Goal: Task Accomplishment & Management: Complete application form

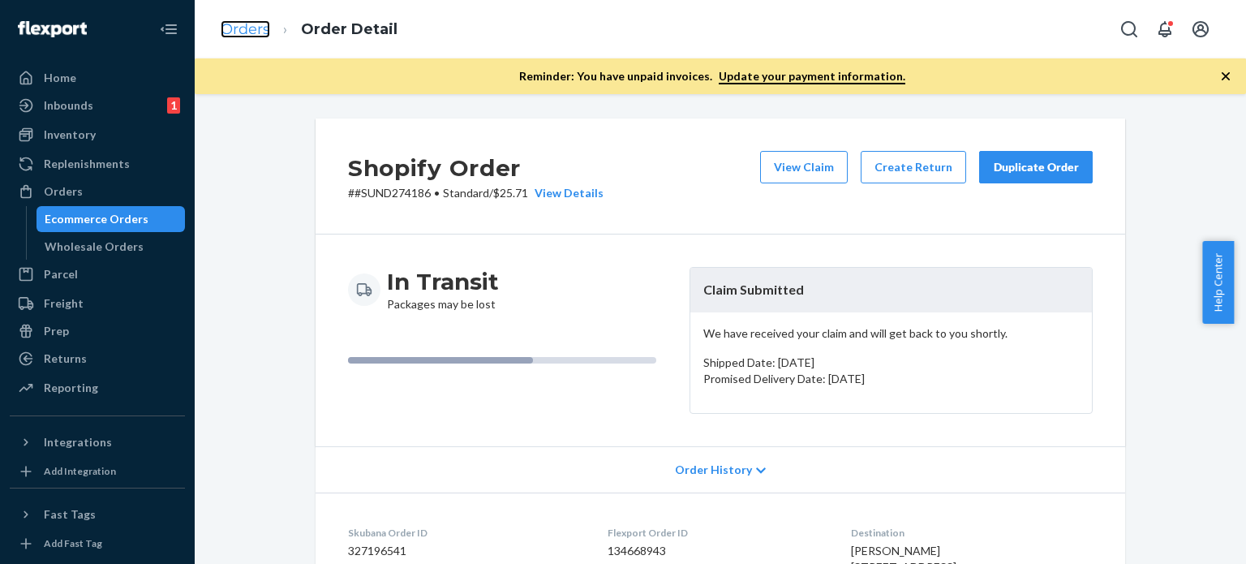
click at [237, 27] on link "Orders" at bounding box center [245, 29] width 49 height 18
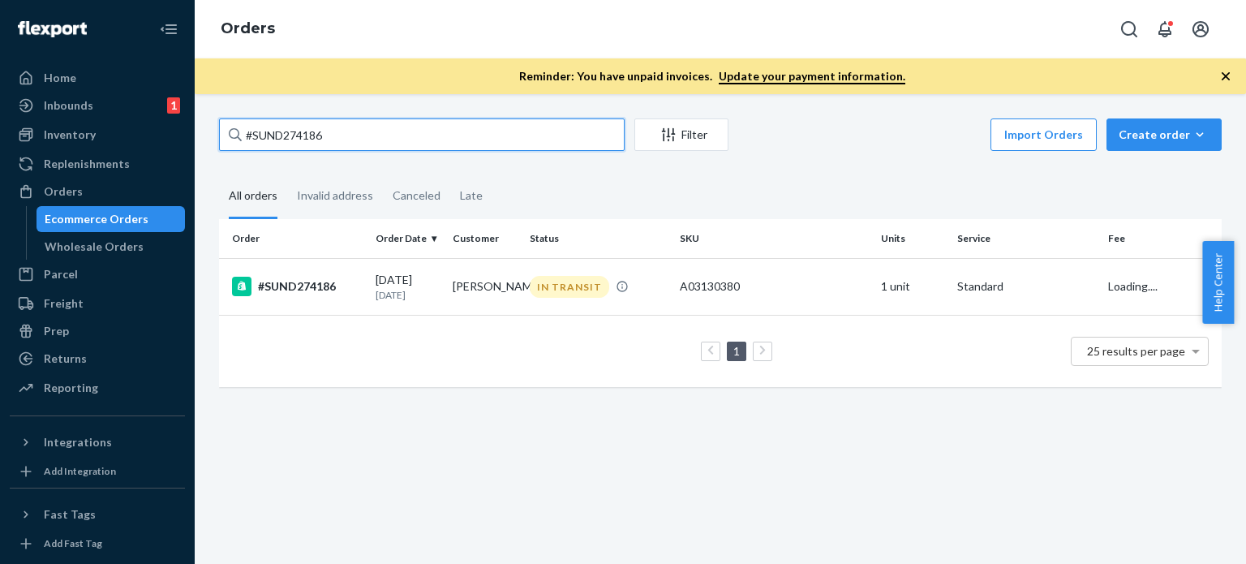
drag, startPoint x: 344, startPoint y: 129, endPoint x: 221, endPoint y: 127, distance: 123.3
click at [217, 127] on div "#SUND274186 Filter Import Orders Create order Ecommerce order Removal order All…" at bounding box center [720, 260] width 1027 height 285
paste input "5753"
type input "#SUND275753"
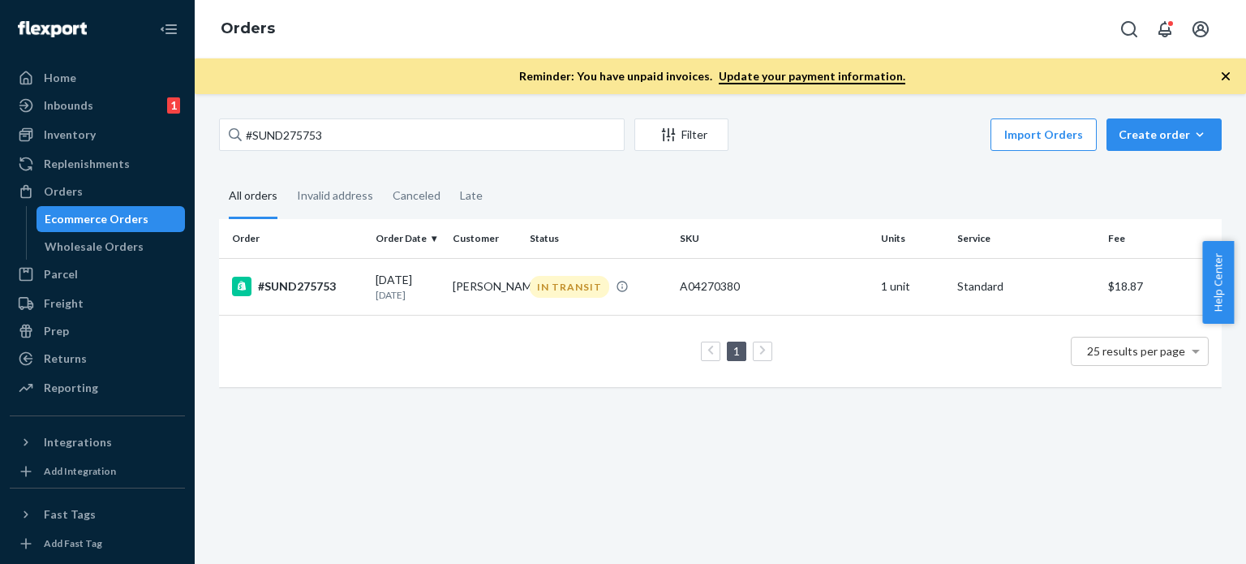
click at [474, 298] on td "[PERSON_NAME]" at bounding box center [484, 286] width 77 height 57
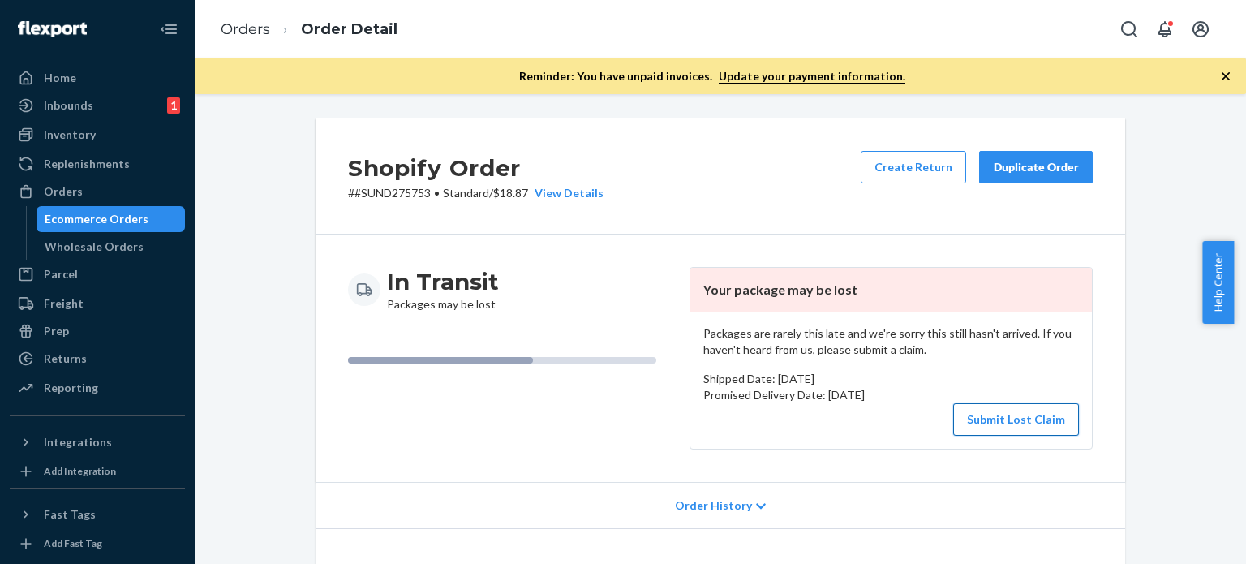
click at [1024, 427] on button "Submit Lost Claim" at bounding box center [1016, 419] width 126 height 32
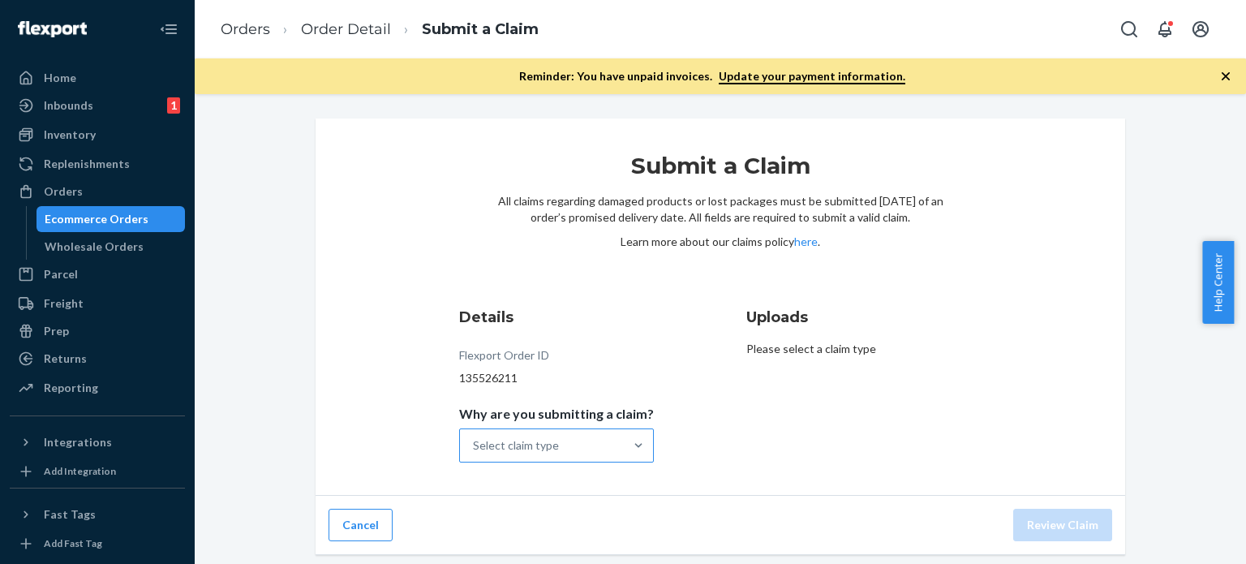
click at [610, 447] on div "Select claim type" at bounding box center [542, 445] width 164 height 32
click at [474, 447] on input "Why are you submitting a claim? Select claim type" at bounding box center [474, 445] width 2 height 16
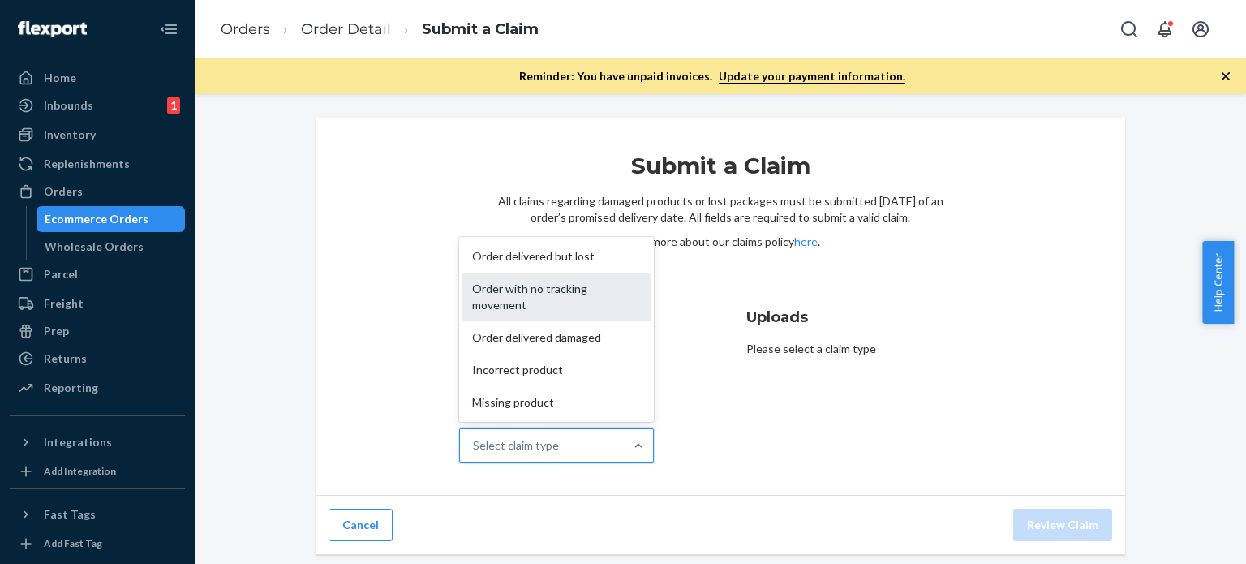
click at [555, 294] on div "Order with no tracking movement" at bounding box center [556, 297] width 188 height 49
click at [474, 437] on input "Why are you submitting a claim? option Order with no tracking movement focused,…" at bounding box center [474, 445] width 2 height 16
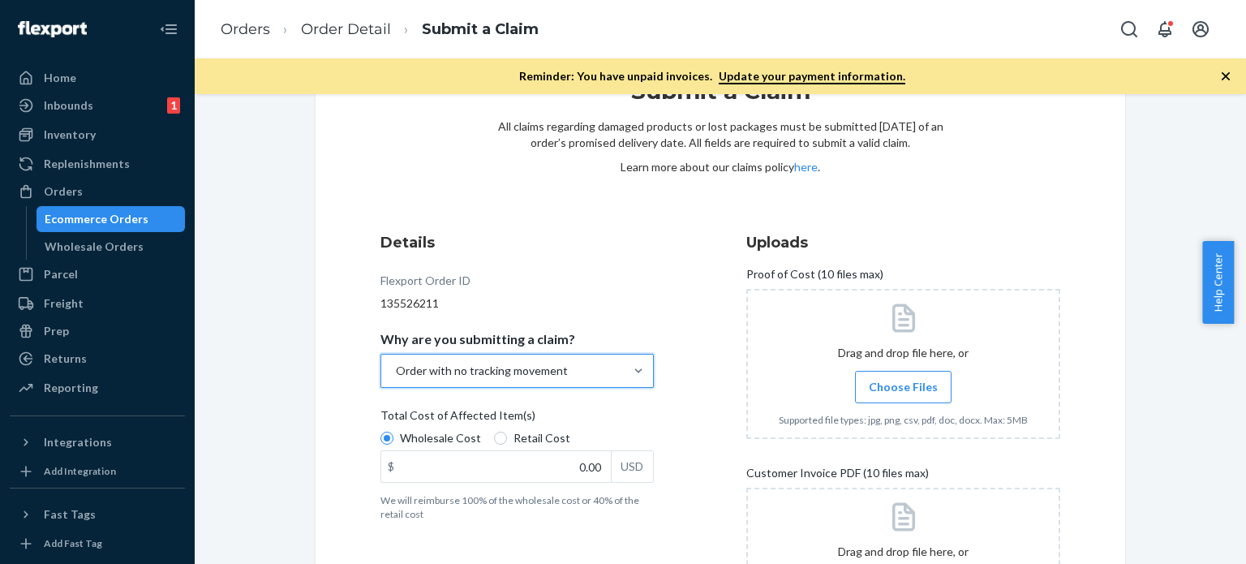
scroll to position [162, 0]
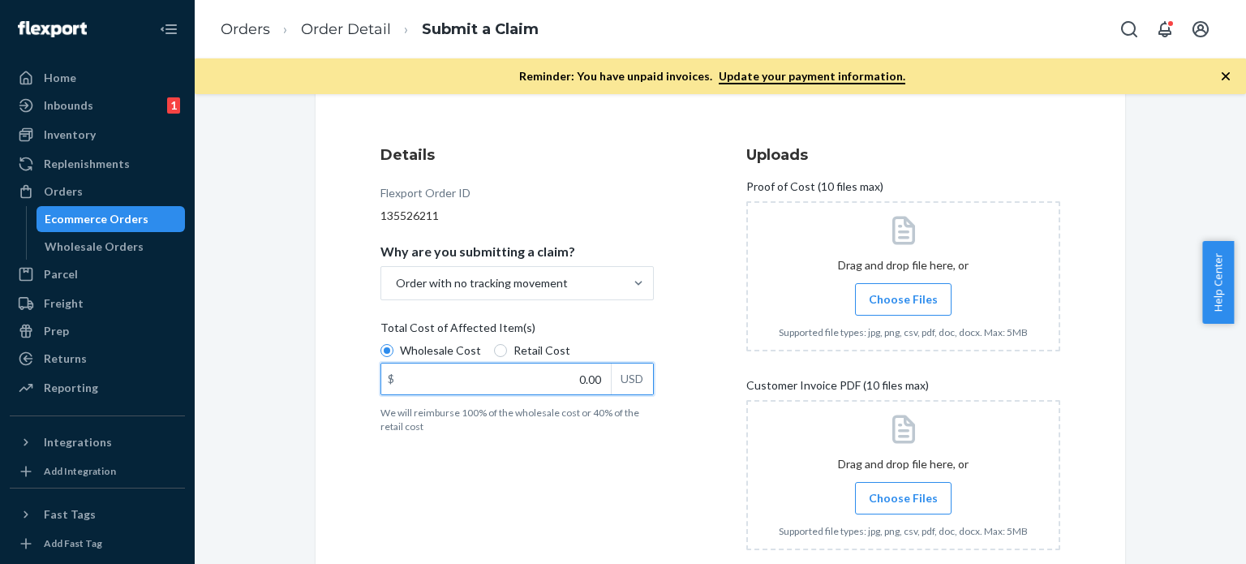
drag, startPoint x: 552, startPoint y: 371, endPoint x: 616, endPoint y: 380, distance: 64.7
click at [616, 380] on div "$ 0.00 USD" at bounding box center [516, 379] width 273 height 32
type input "65.00"
click at [918, 301] on span "Choose Files" at bounding box center [903, 299] width 69 height 16
click at [904, 301] on input "Choose Files" at bounding box center [903, 299] width 1 height 18
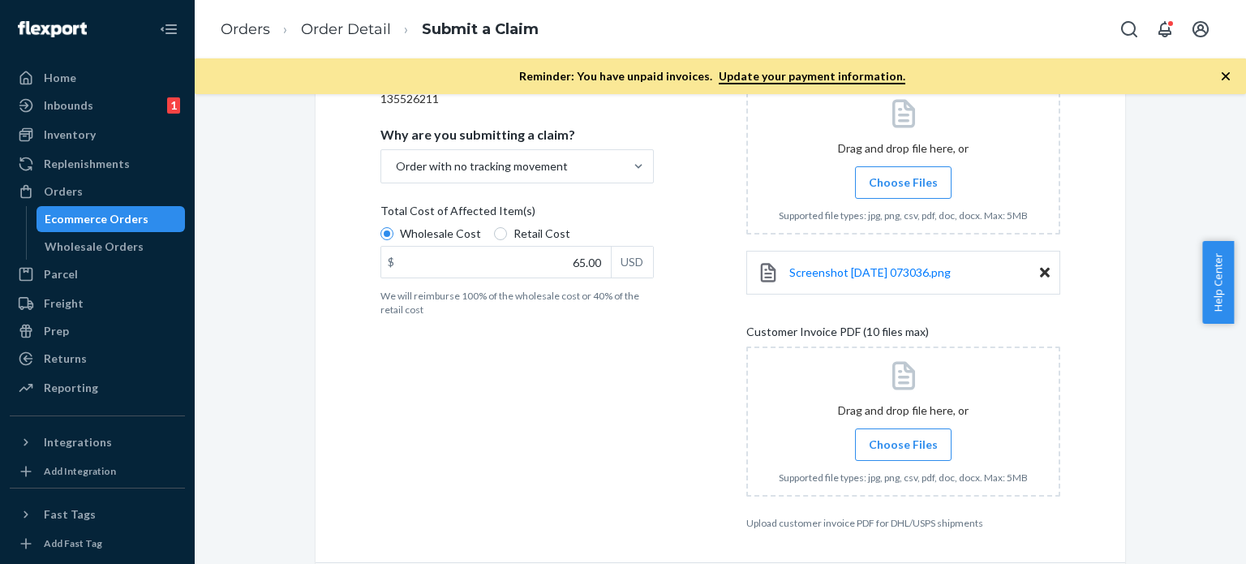
scroll to position [337, 0]
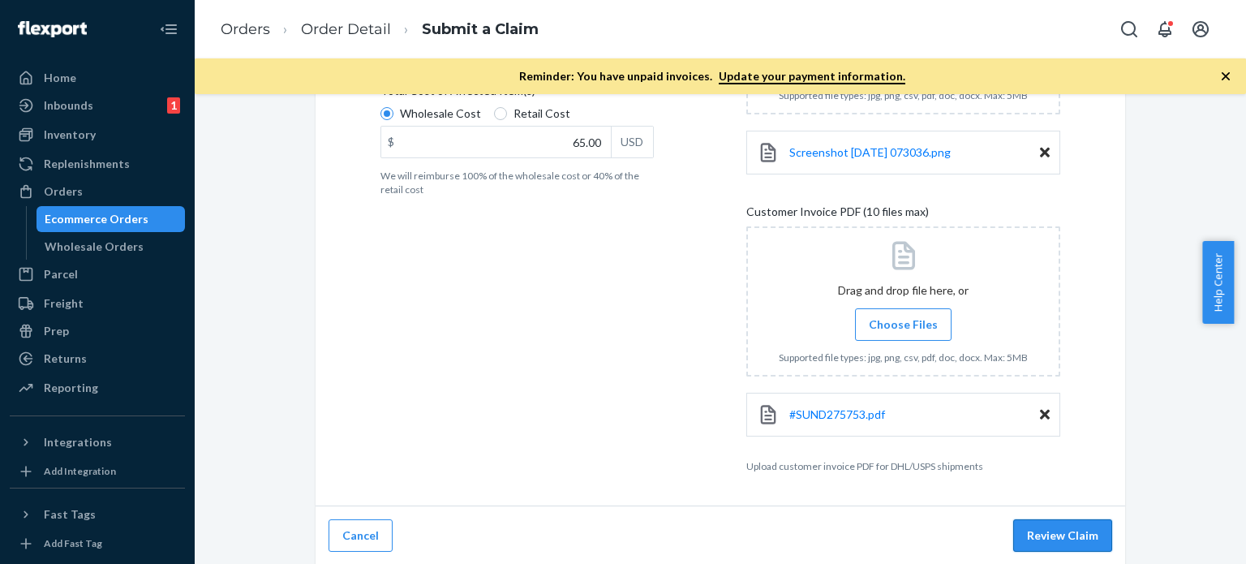
click at [1050, 533] on button "Review Claim" at bounding box center [1062, 535] width 99 height 32
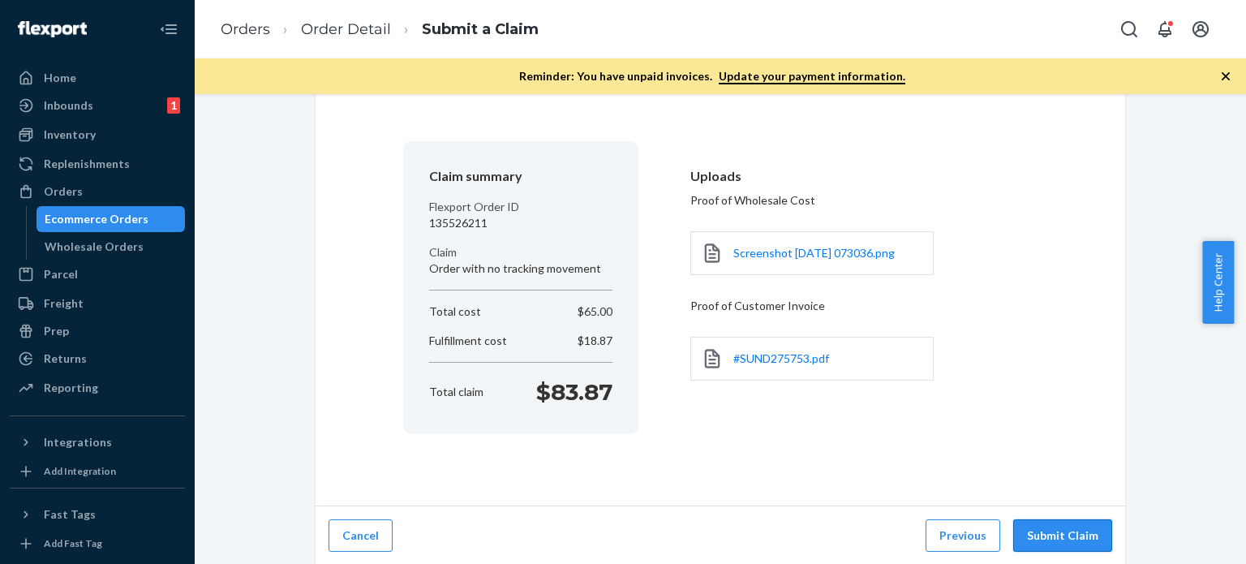
click at [1070, 535] on button "Submit Claim" at bounding box center [1062, 535] width 99 height 32
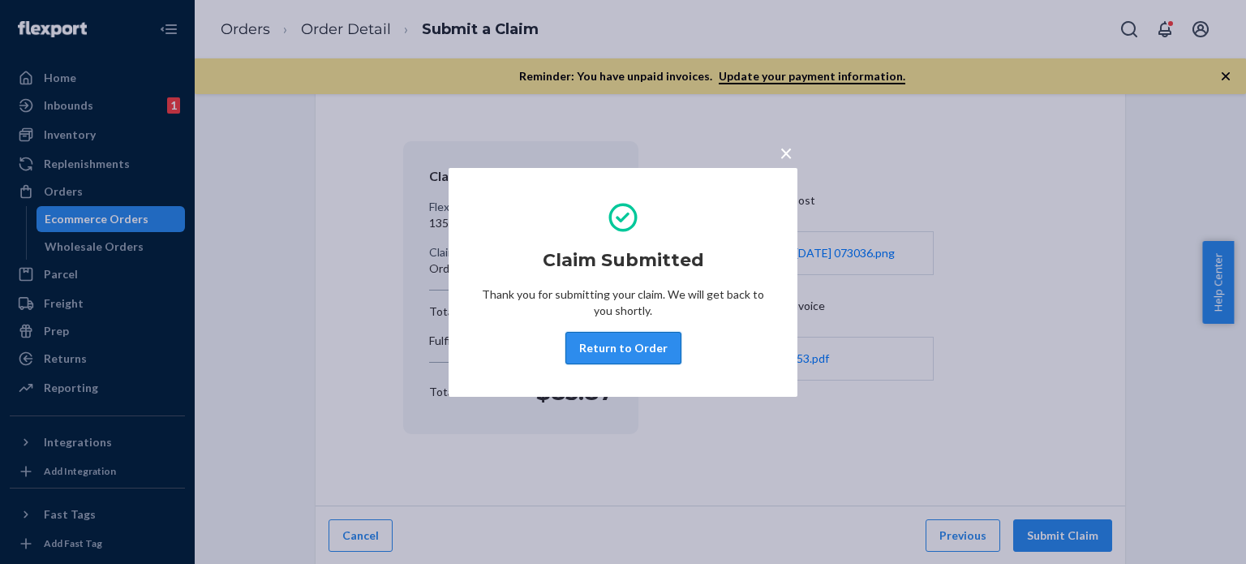
click at [663, 359] on button "Return to Order" at bounding box center [623, 348] width 116 height 32
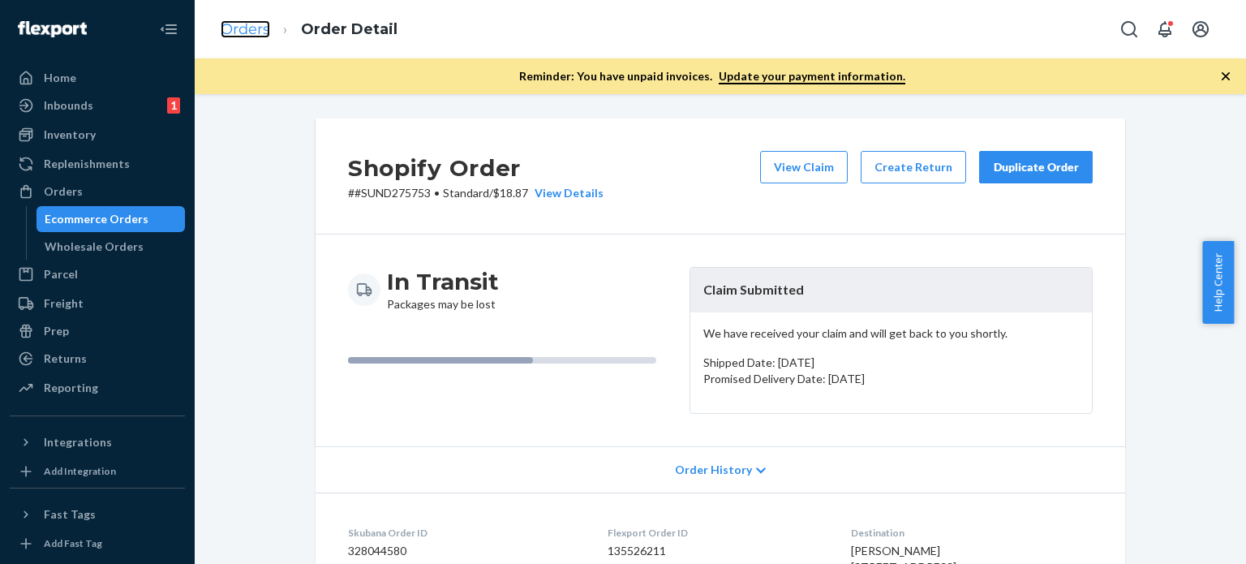
click at [234, 34] on link "Orders" at bounding box center [245, 29] width 49 height 18
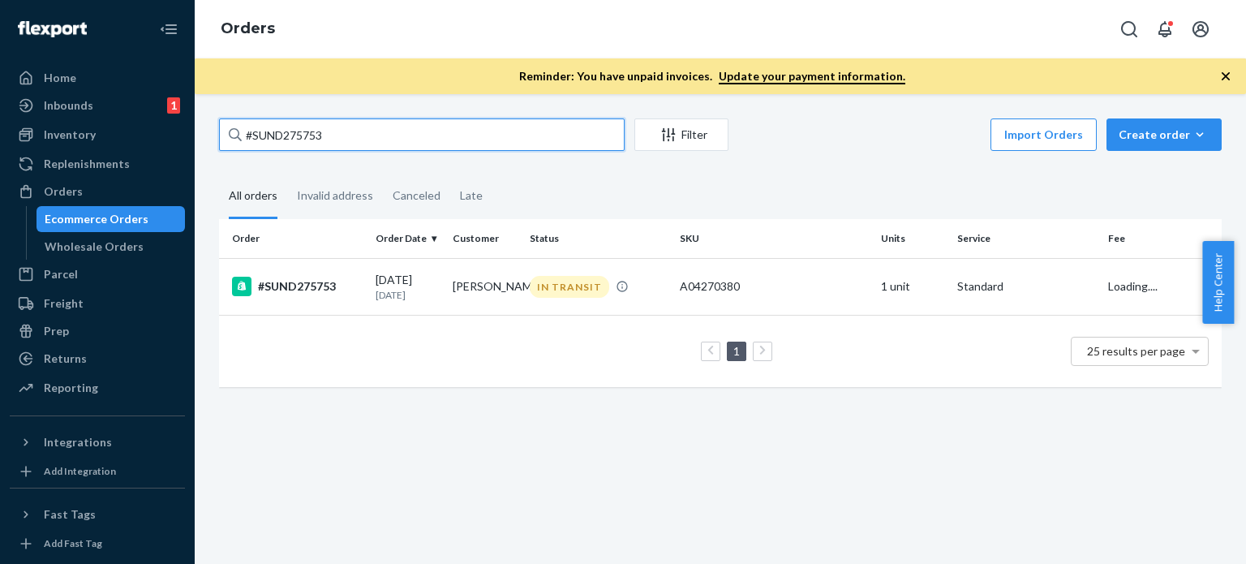
drag, startPoint x: 241, startPoint y: 129, endPoint x: 323, endPoint y: 131, distance: 82.0
click at [220, 127] on input "#SUND275753" at bounding box center [422, 134] width 406 height 32
paste input "8247 Complete P"
type input "#SUND278247"
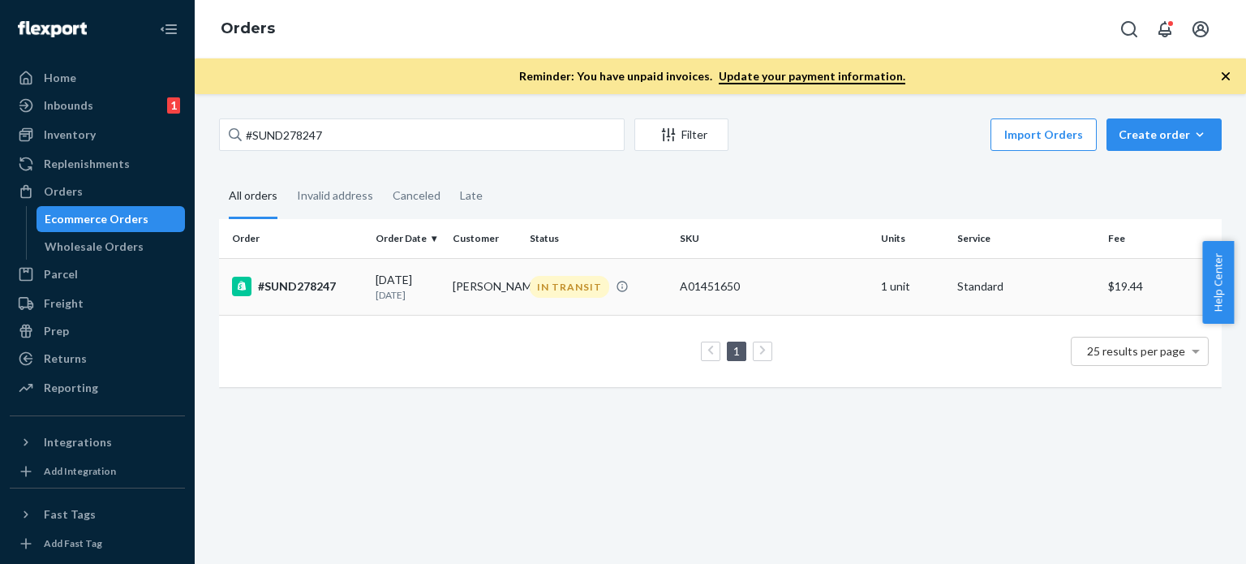
click at [457, 290] on td "[PERSON_NAME]" at bounding box center [484, 286] width 77 height 57
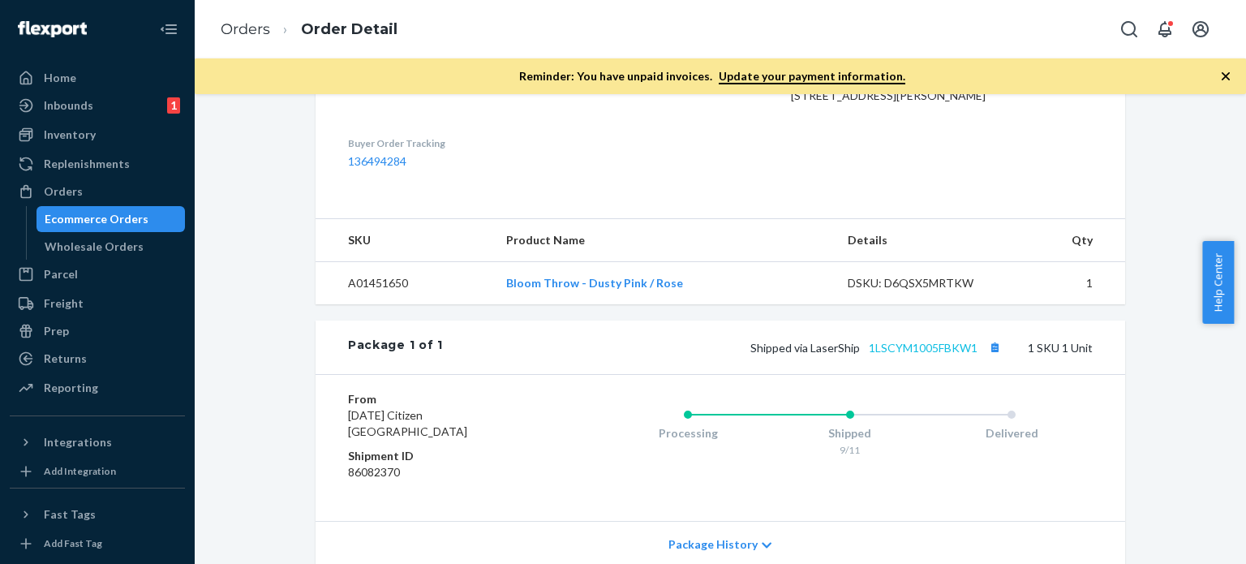
scroll to position [605, 0]
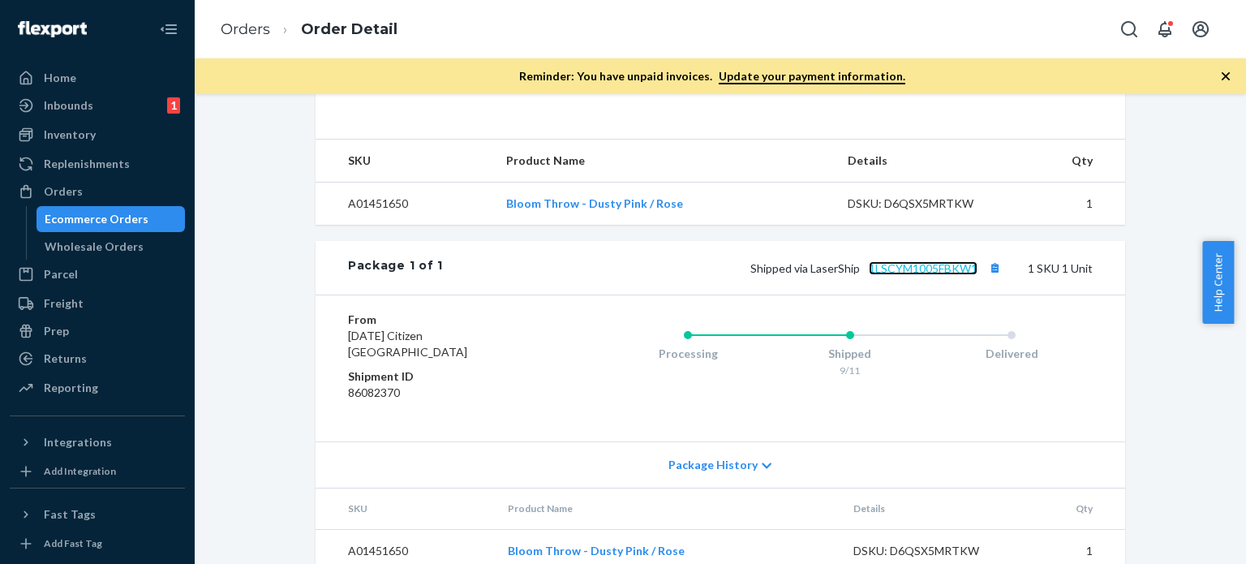
click at [882, 261] on link "1LSCYM1005FBKW1" at bounding box center [923, 268] width 109 height 14
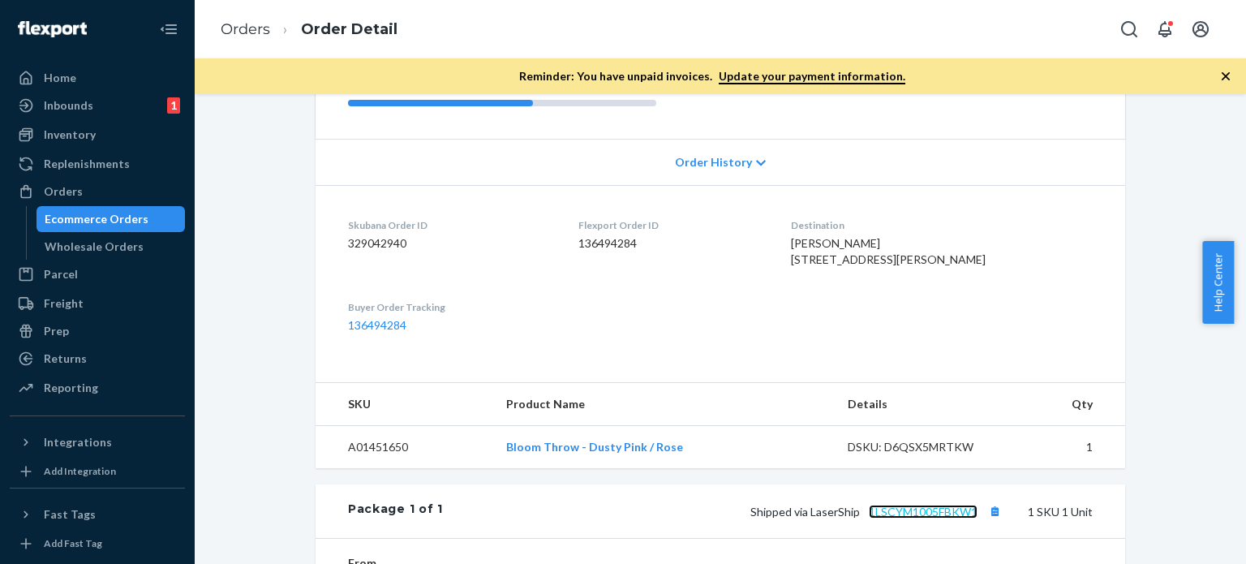
scroll to position [524, 0]
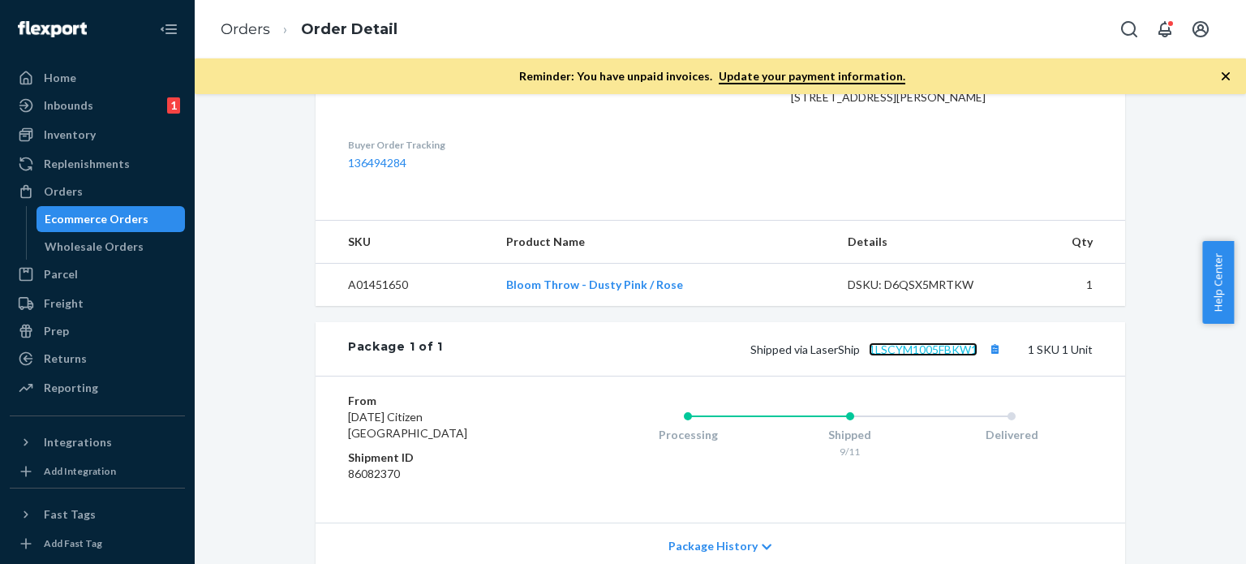
click at [931, 342] on link "1LSCYM1005FBKW1" at bounding box center [923, 349] width 109 height 14
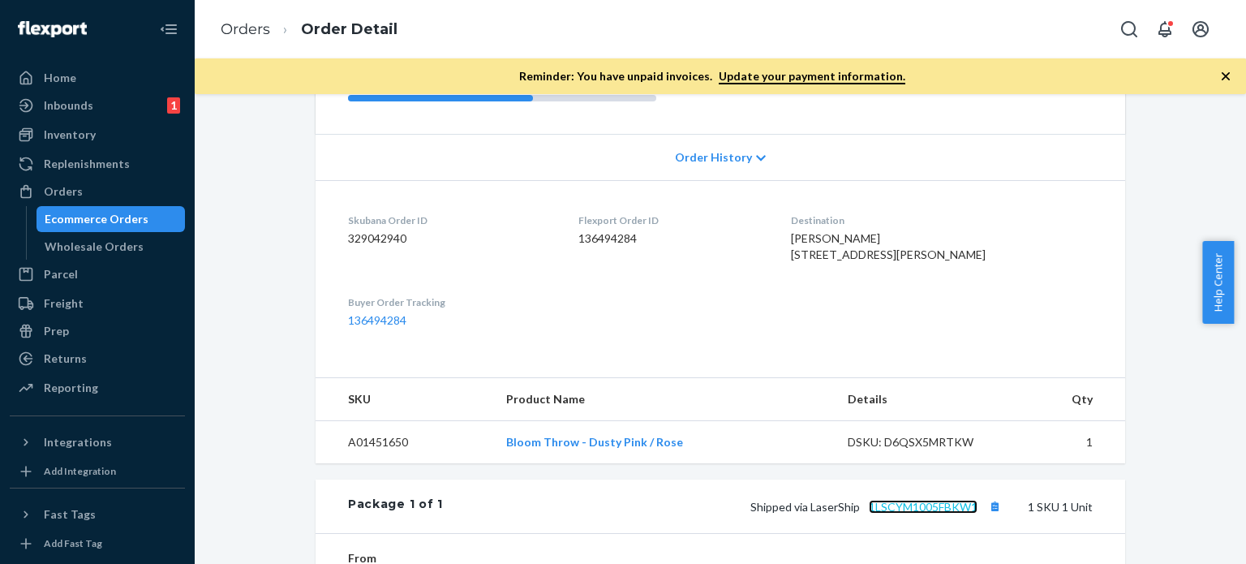
scroll to position [362, 0]
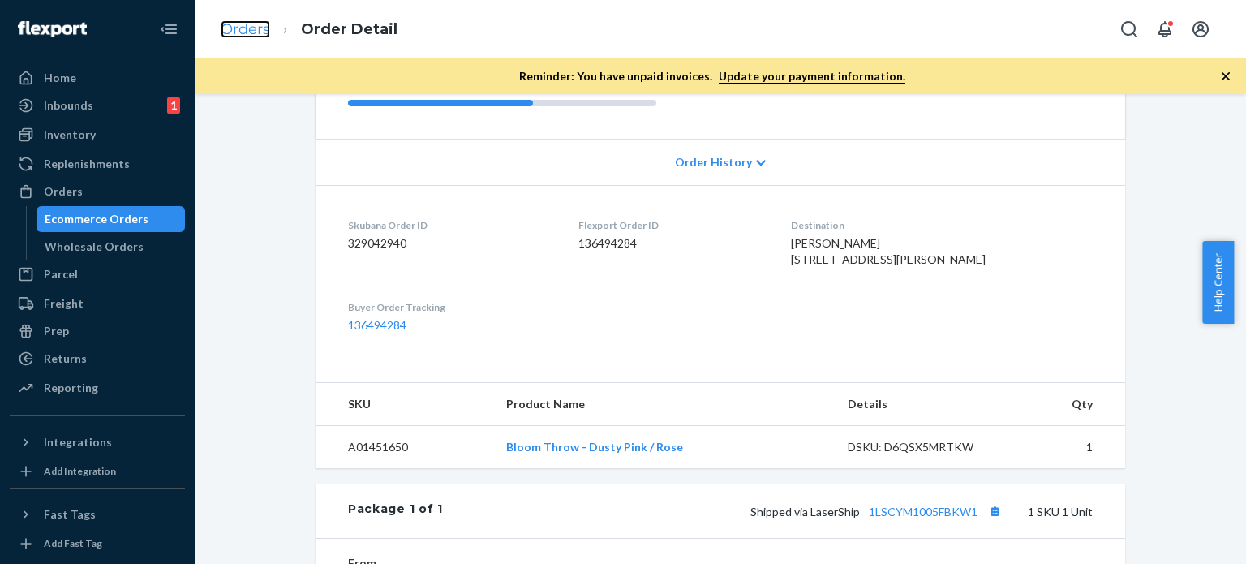
click at [261, 24] on link "Orders" at bounding box center [245, 29] width 49 height 18
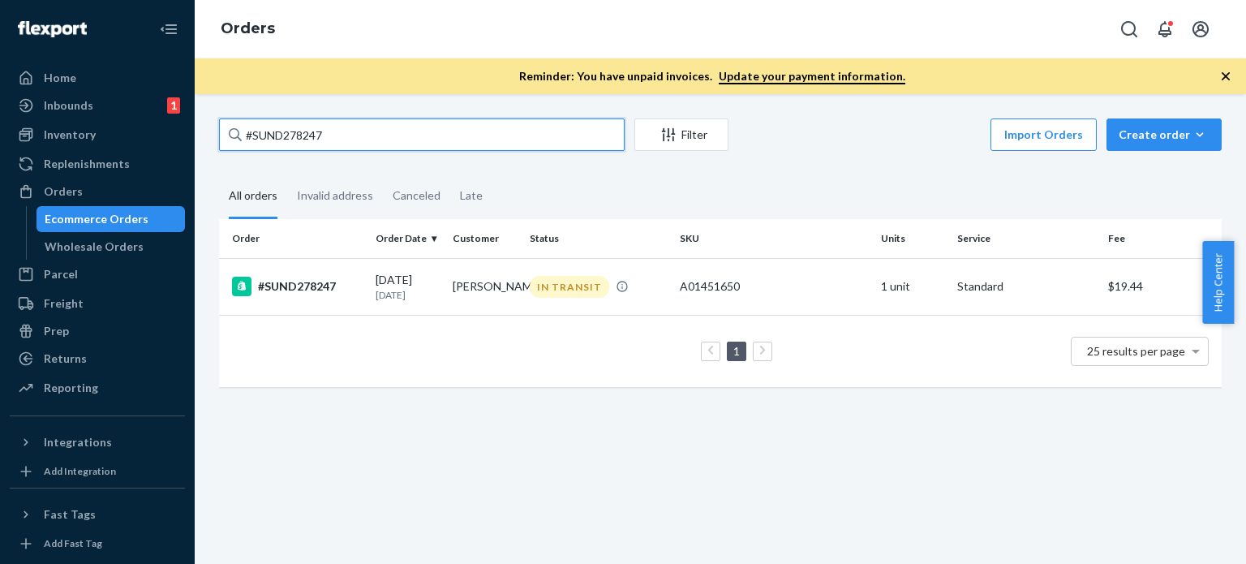
drag, startPoint x: 325, startPoint y: 131, endPoint x: 236, endPoint y: 126, distance: 89.4
click at [236, 126] on div "#SUND278247" at bounding box center [422, 134] width 406 height 32
paste input "485"
type input "#SUND274857"
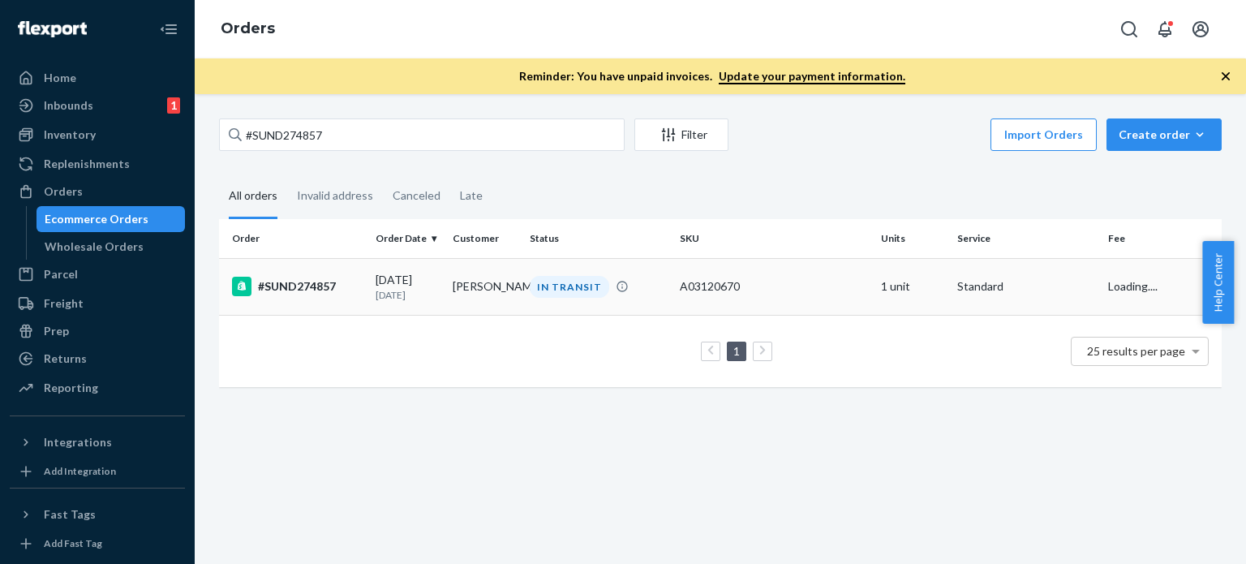
click at [506, 282] on td "[PERSON_NAME]" at bounding box center [484, 286] width 77 height 57
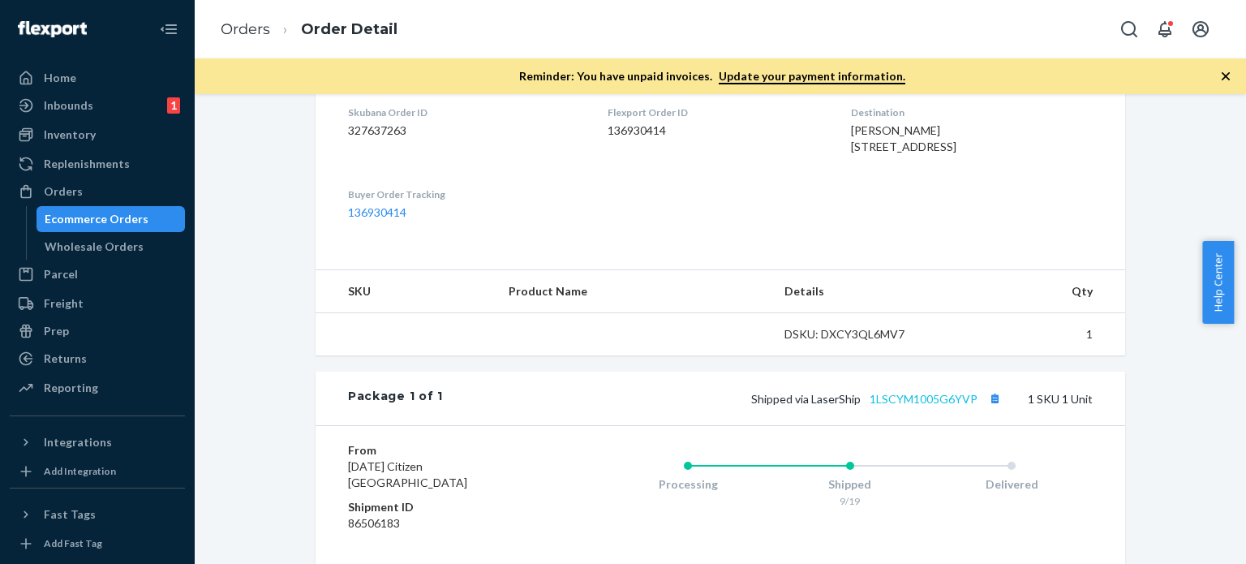
scroll to position [568, 0]
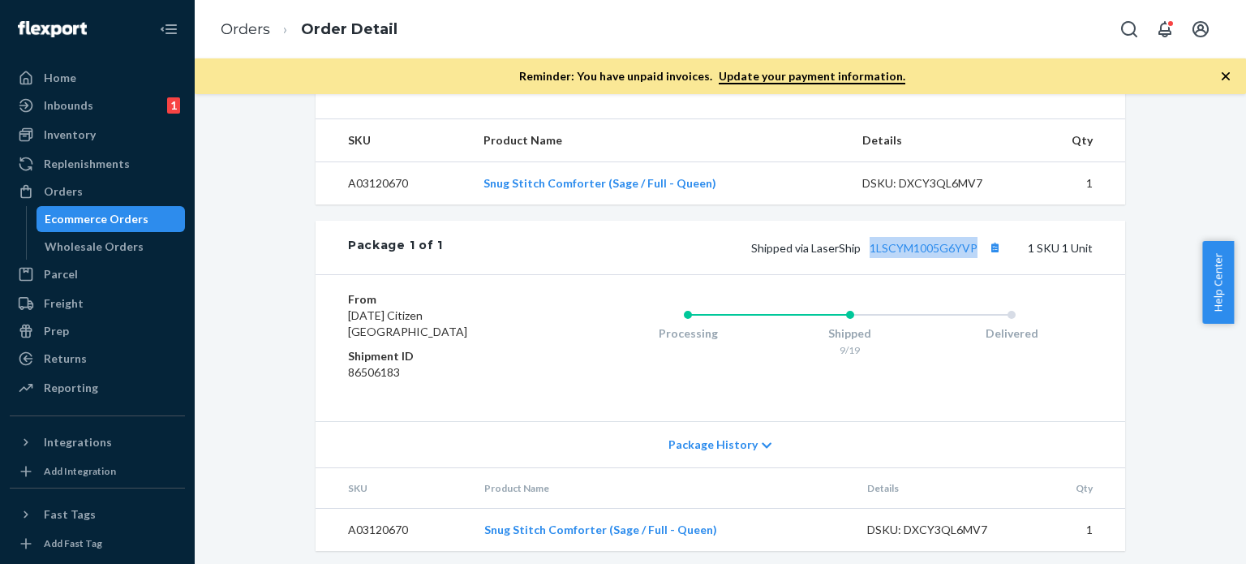
drag, startPoint x: 861, startPoint y: 260, endPoint x: 978, endPoint y: 264, distance: 116.8
click at [979, 264] on div "Package 1 of 1 Shipped via LaserShip 1LSCYM1005G6YVP 1 SKU 1 Unit" at bounding box center [720, 248] width 809 height 54
copy link "1LSCYM1005G6YVP"
